Goal: Navigation & Orientation: Go to known website

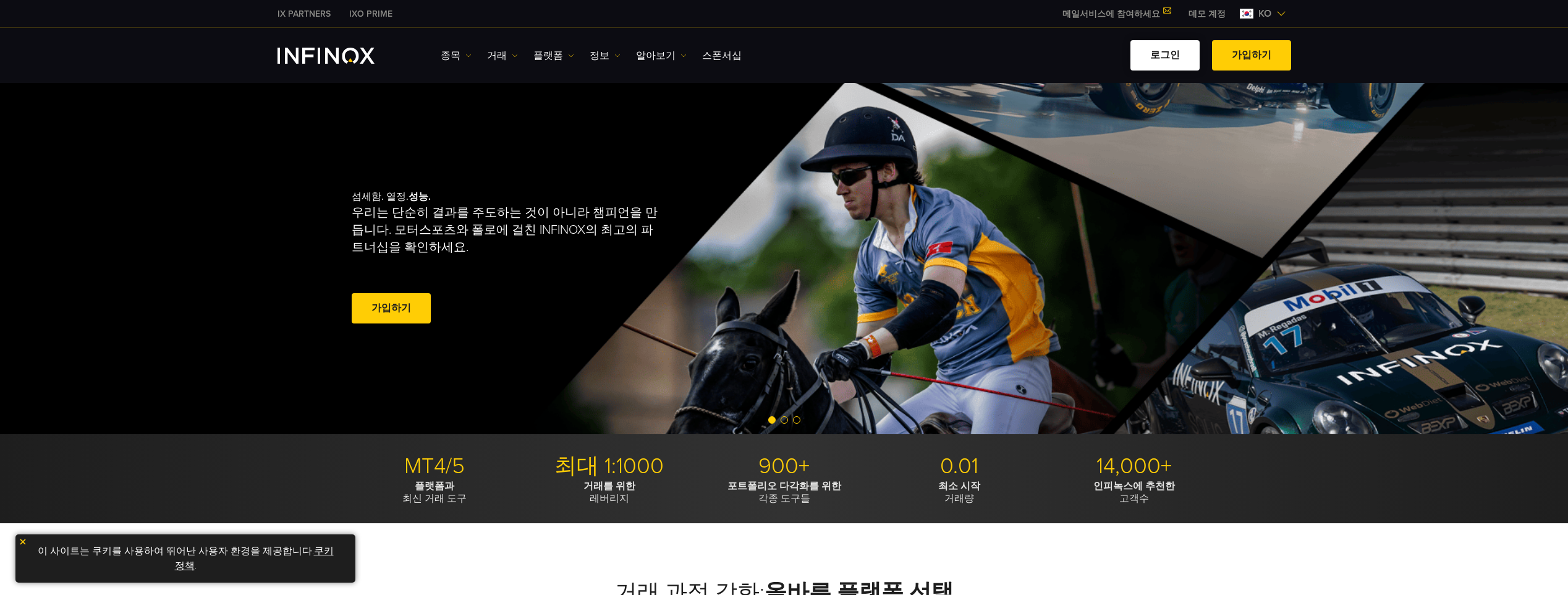
click at [1167, 51] on link "로그인" at bounding box center [1165, 55] width 70 height 30
